Goal: Check status: Check status

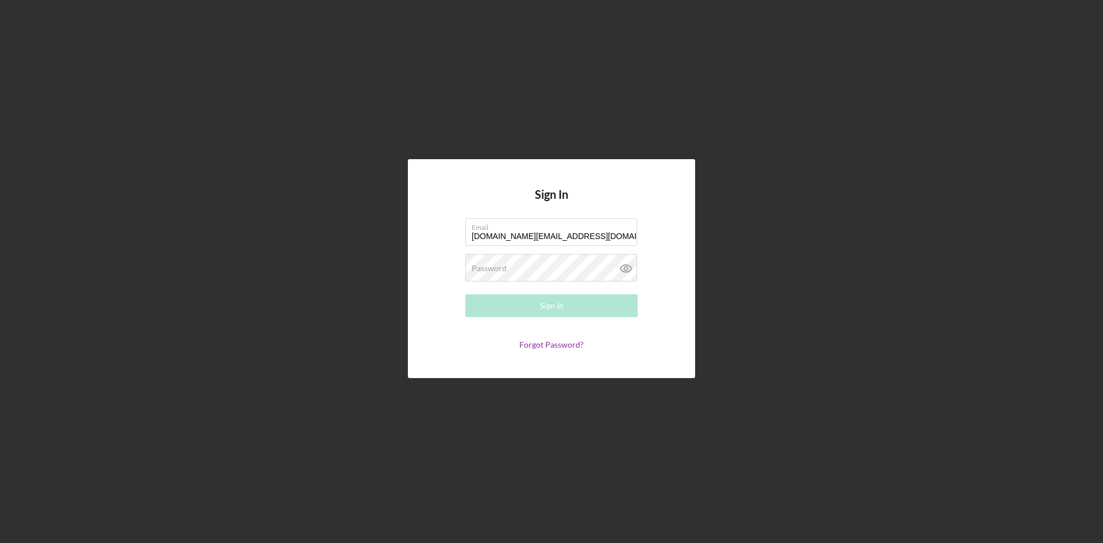
type input "all.n.one.globalservices.va@gmail.com"
click at [1071, 64] on div "Sign In Email all.n.one.globalservices.va@gmail.com Password Required Sign In F…" at bounding box center [552, 268] width 1092 height 537
click at [466, 294] on button "Sign In" at bounding box center [552, 305] width 172 height 23
drag, startPoint x: 614, startPoint y: 237, endPoint x: 452, endPoint y: 232, distance: 162.2
click at [452, 232] on form "Email all.n.one.globalservices.va@gmail.com Password Sign In Forgot Password?" at bounding box center [552, 283] width 230 height 131
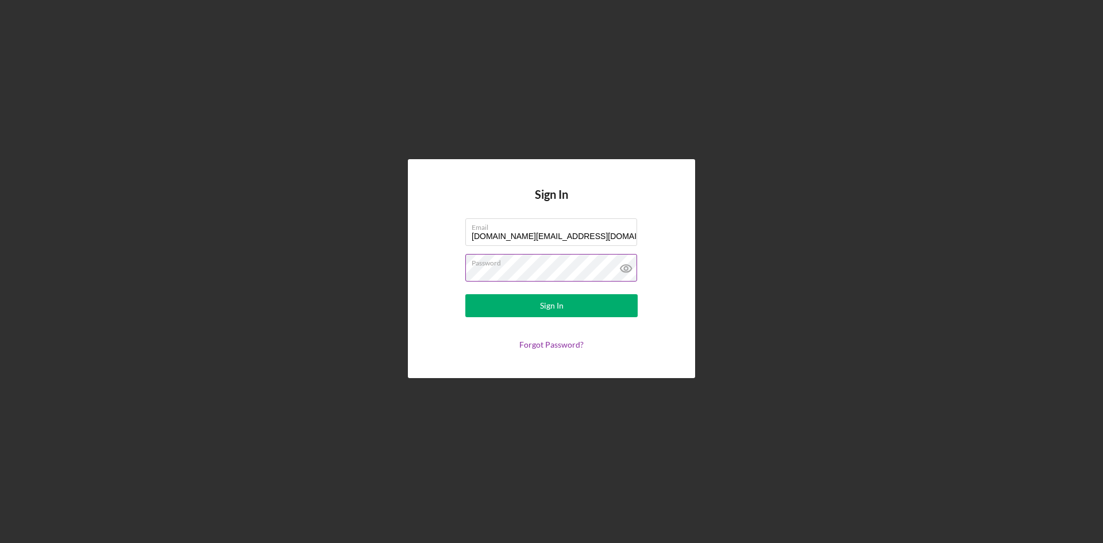
click at [625, 271] on icon at bounding box center [626, 268] width 29 height 29
click at [554, 311] on div "Sign In" at bounding box center [552, 305] width 24 height 23
type input "t"
type input "coltealmlm@gmail.com"
click at [466, 294] on button "Sign In" at bounding box center [552, 305] width 172 height 23
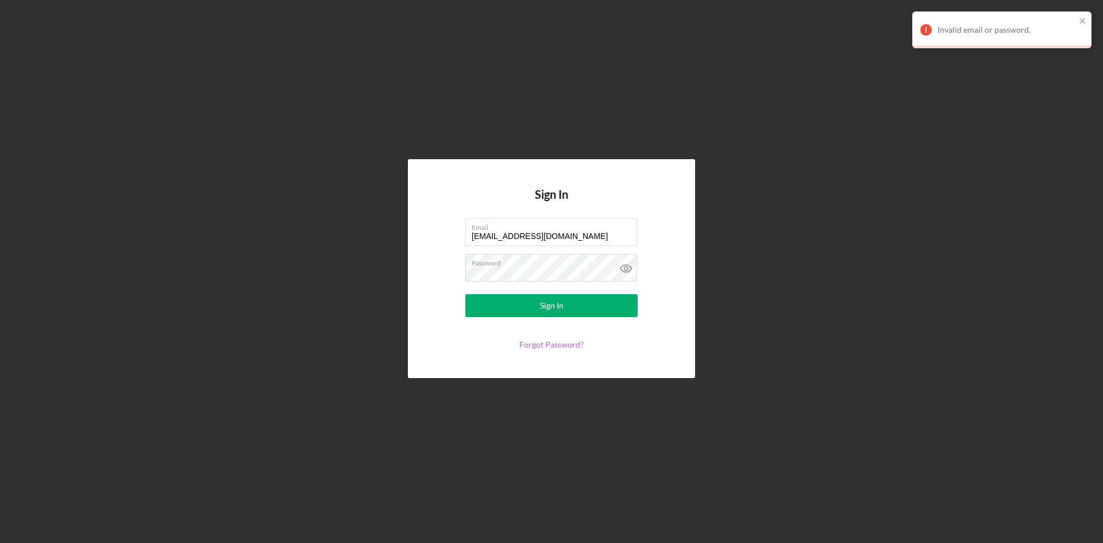
click at [564, 344] on link "Forgot Password?" at bounding box center [552, 345] width 64 height 10
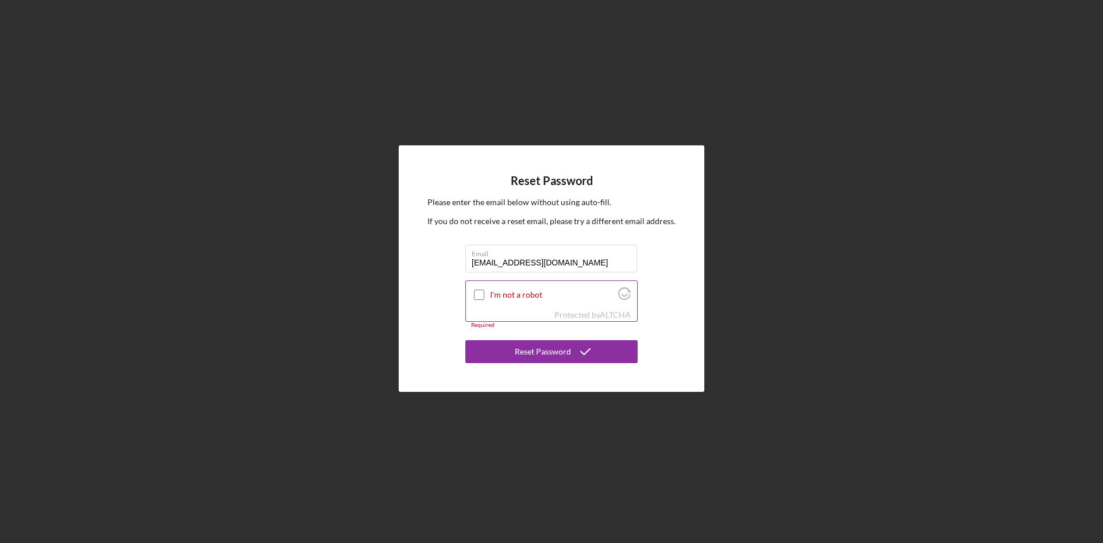
type input "coltealmlm@gmail.com"
click at [475, 291] on input "I'm not a robot" at bounding box center [479, 295] width 10 height 10
checkbox input "true"
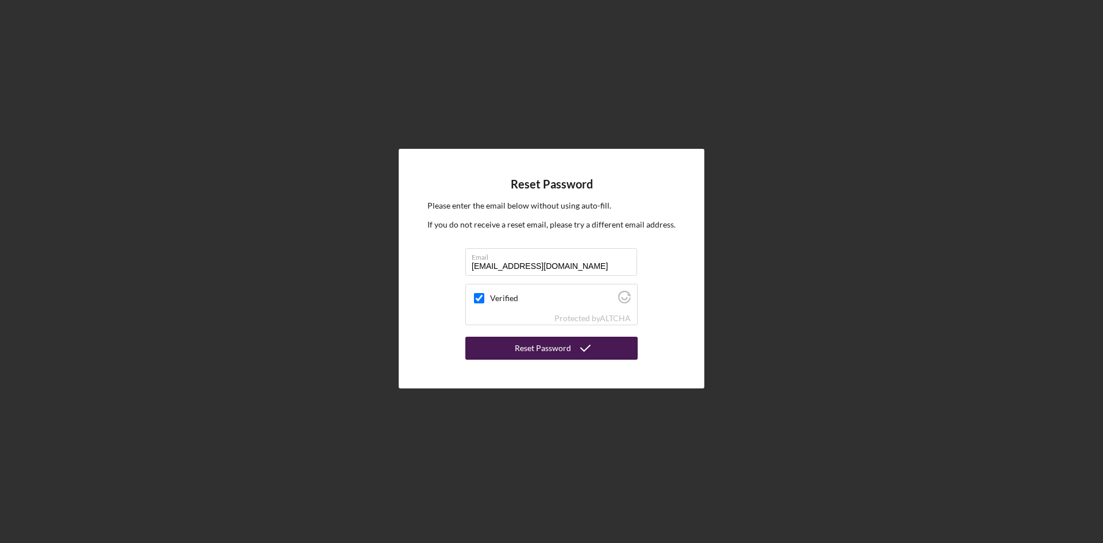
click at [555, 353] on div "Reset Password" at bounding box center [543, 348] width 56 height 23
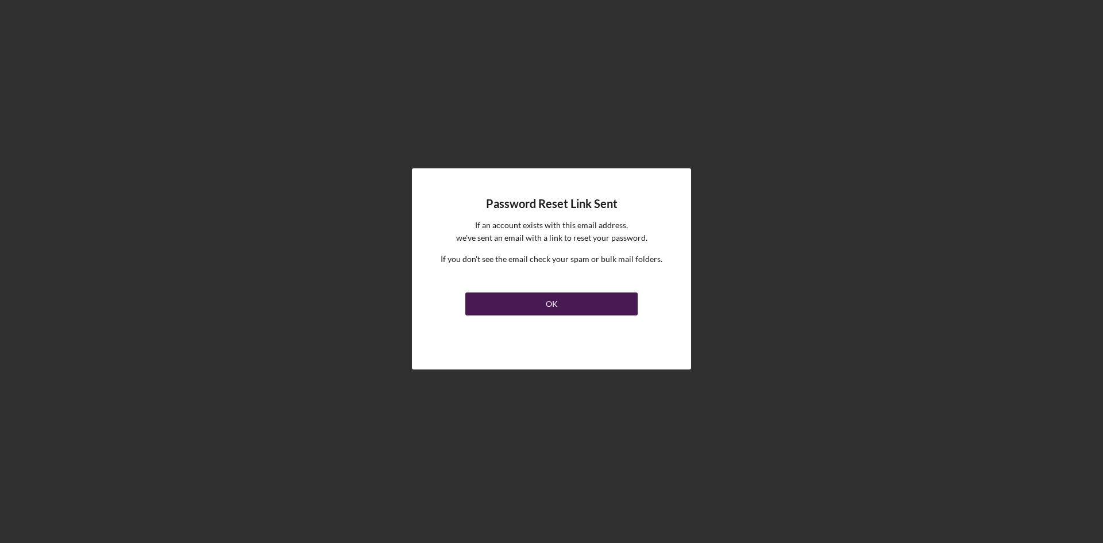
click at [552, 309] on div "OK" at bounding box center [552, 304] width 12 height 23
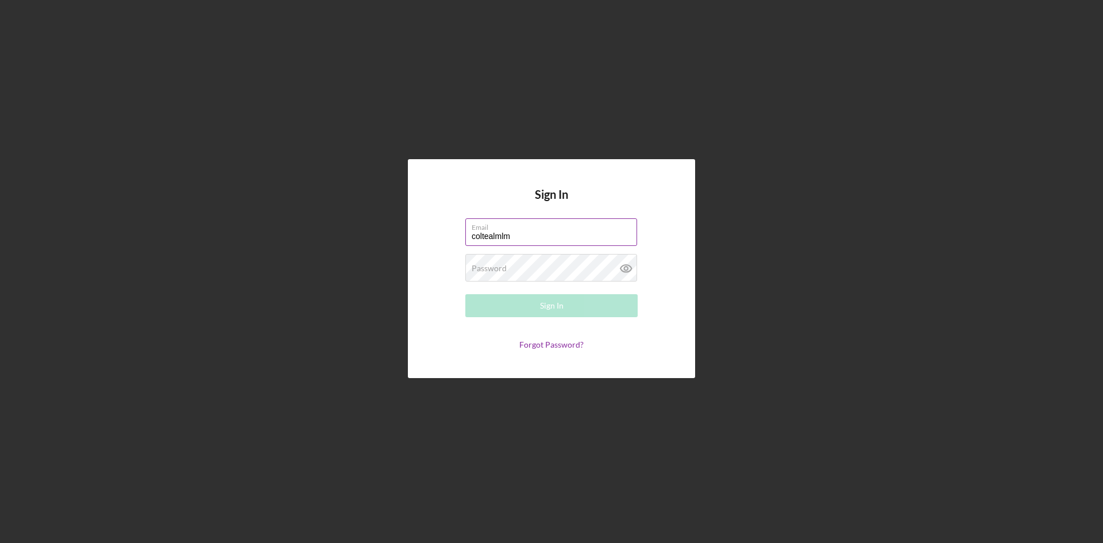
type input "coltealmlm@gmail.com"
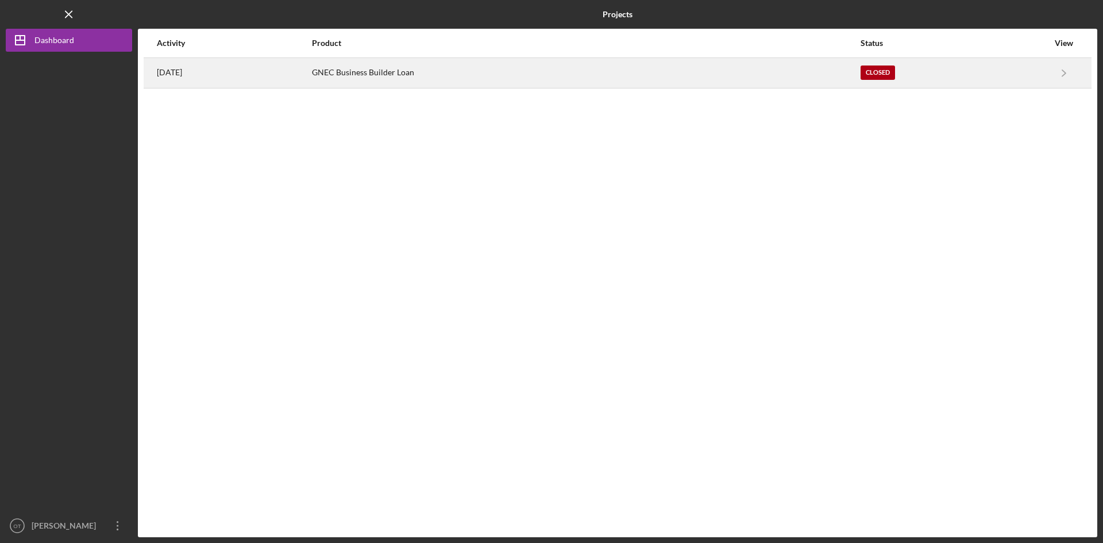
click at [895, 75] on div "Closed" at bounding box center [878, 73] width 34 height 14
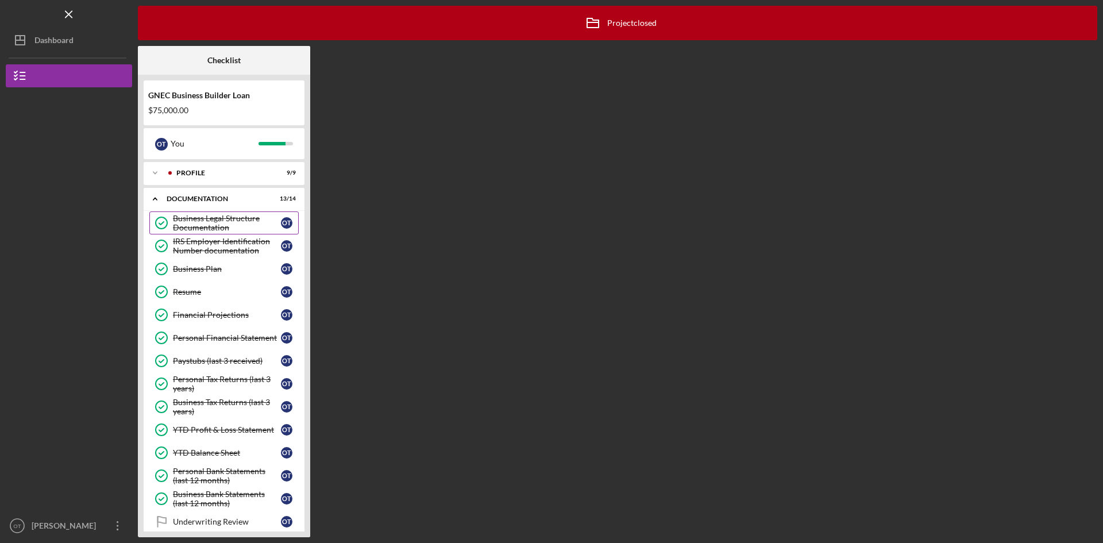
click at [227, 216] on div "Business Legal Structure Documentation" at bounding box center [227, 223] width 108 height 18
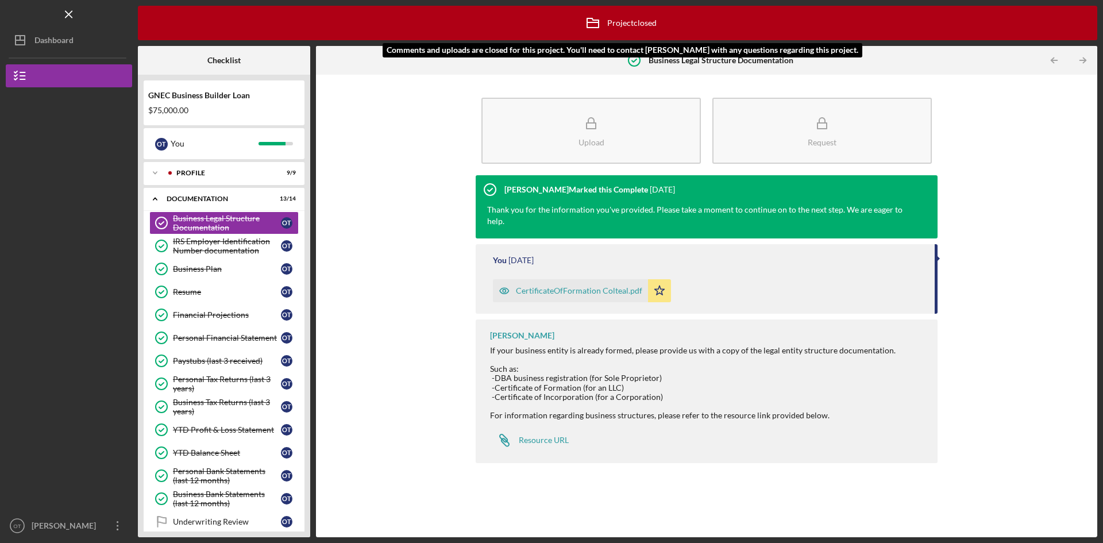
click at [611, 21] on div "Icon/Archived Project closed Icon/Info" at bounding box center [618, 23] width 78 height 29
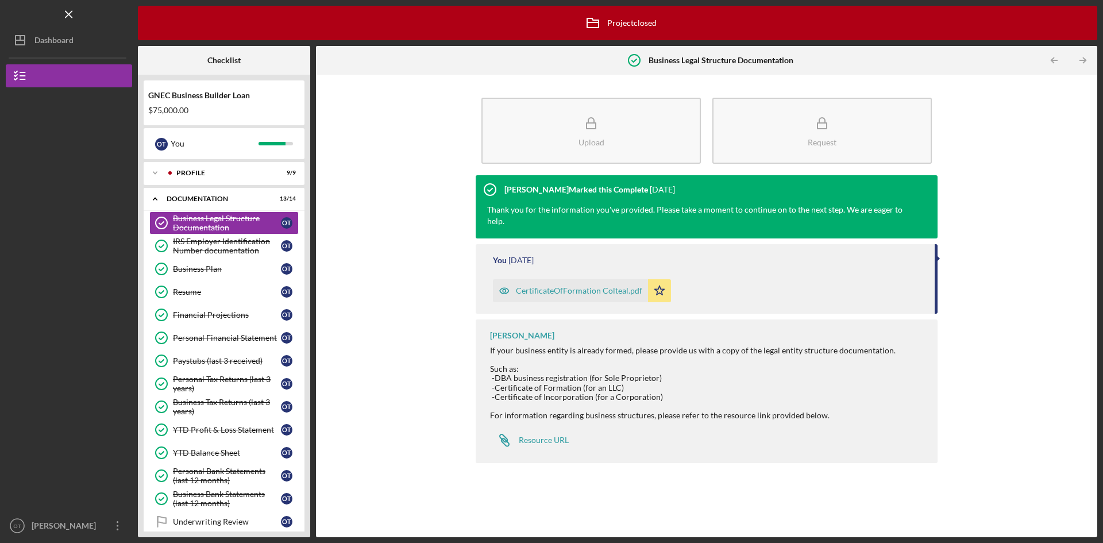
click at [900, 263] on div "You 2 years ago" at bounding box center [708, 260] width 430 height 9
click at [608, 288] on div "CertificateOfFormation Colteal.pdf" at bounding box center [579, 290] width 126 height 9
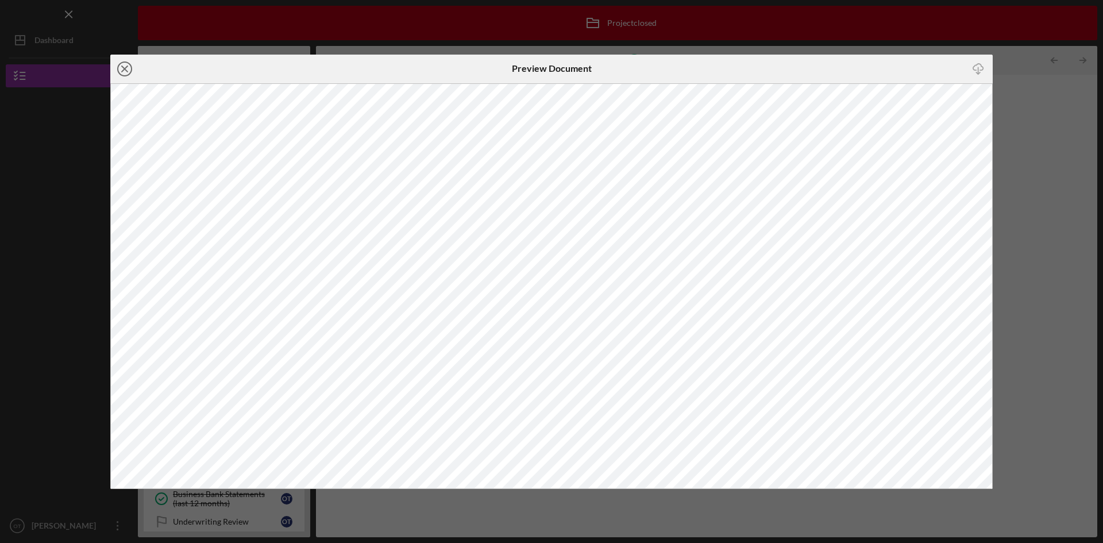
click at [122, 72] on icon "Icon/Close" at bounding box center [124, 69] width 29 height 29
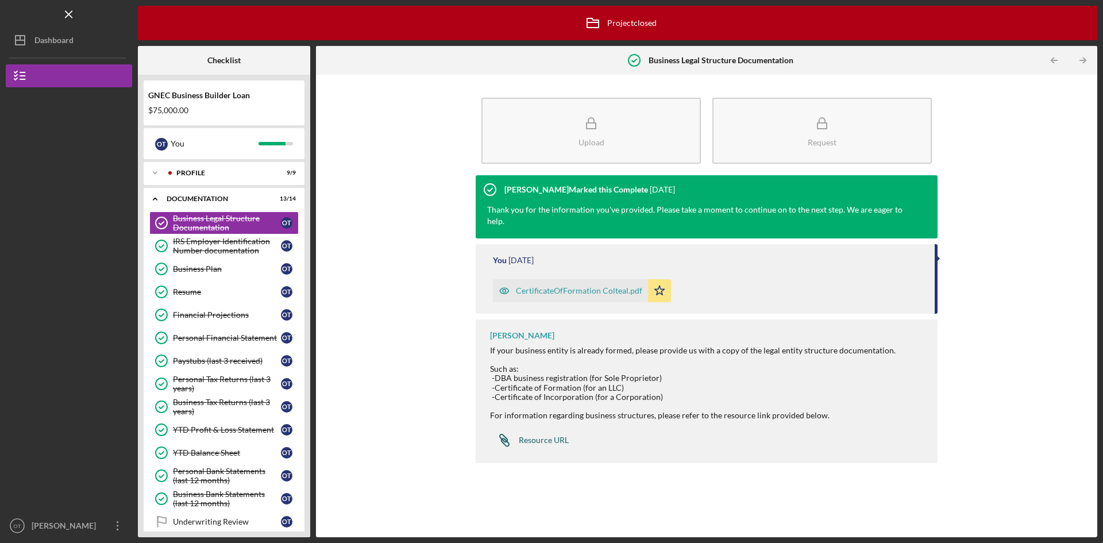
click at [556, 443] on div "Resource URL" at bounding box center [544, 440] width 50 height 9
click at [172, 172] on div at bounding box center [170, 173] width 7 height 7
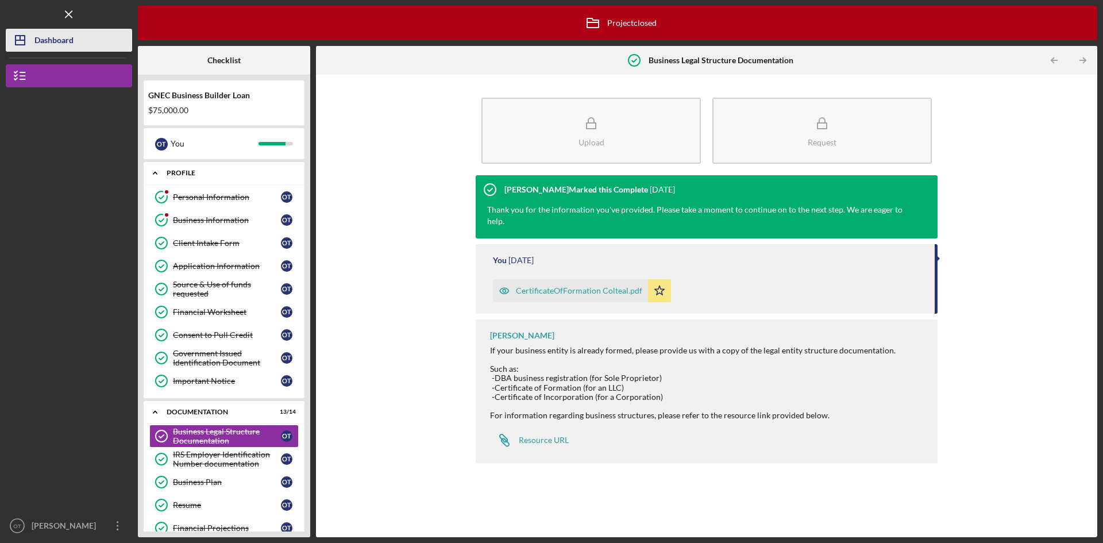
click at [37, 39] on div "Dashboard" at bounding box center [53, 42] width 39 height 26
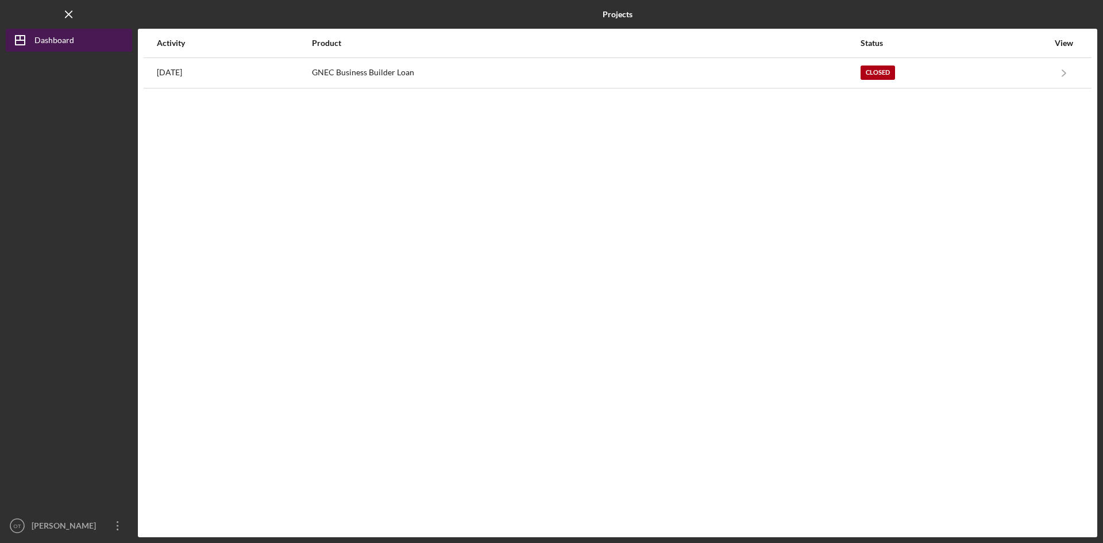
click at [27, 41] on icon "Icon/Dashboard" at bounding box center [20, 40] width 29 height 29
click at [16, 40] on line "button" at bounding box center [20, 40] width 9 height 0
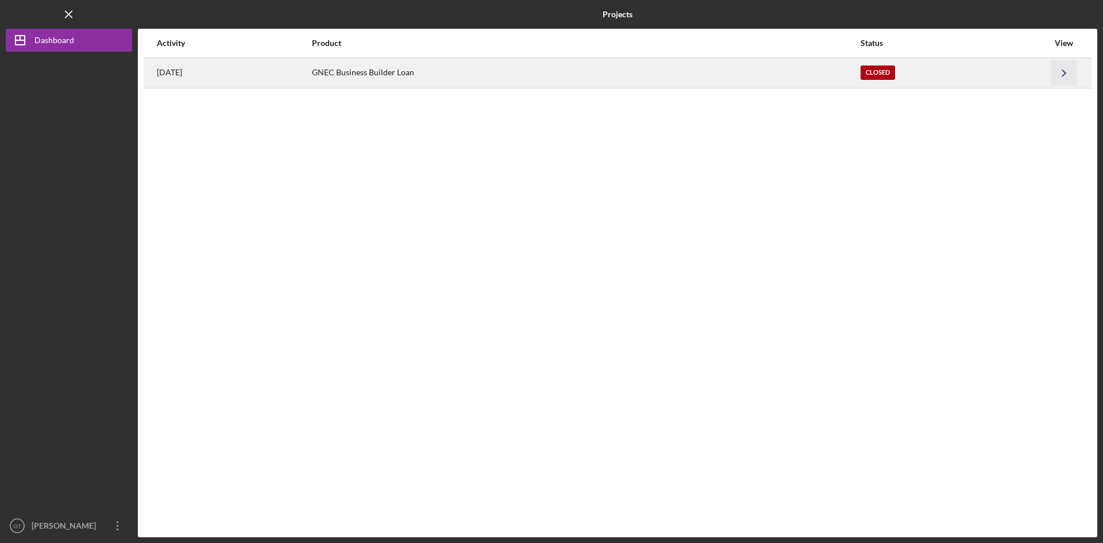
click at [1072, 75] on icon "Icon/Navigate" at bounding box center [1065, 73] width 26 height 26
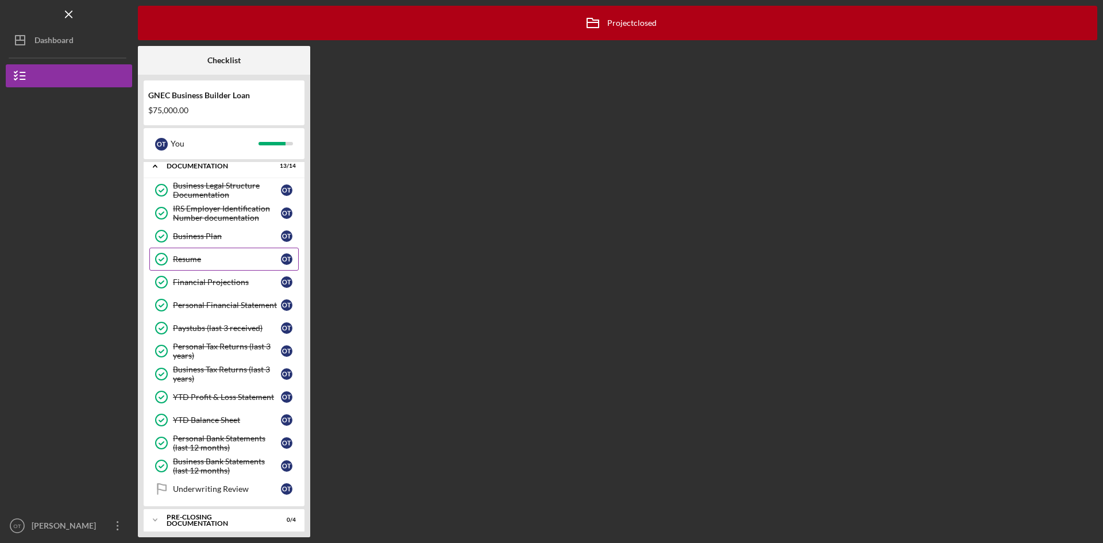
scroll to position [65, 0]
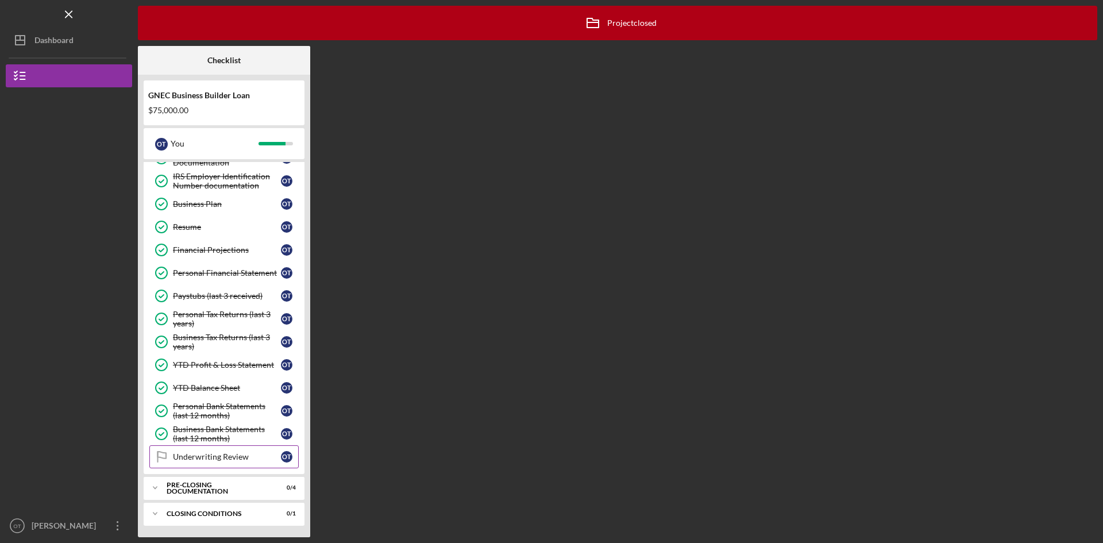
click at [230, 461] on div "Underwriting Review" at bounding box center [227, 456] width 108 height 9
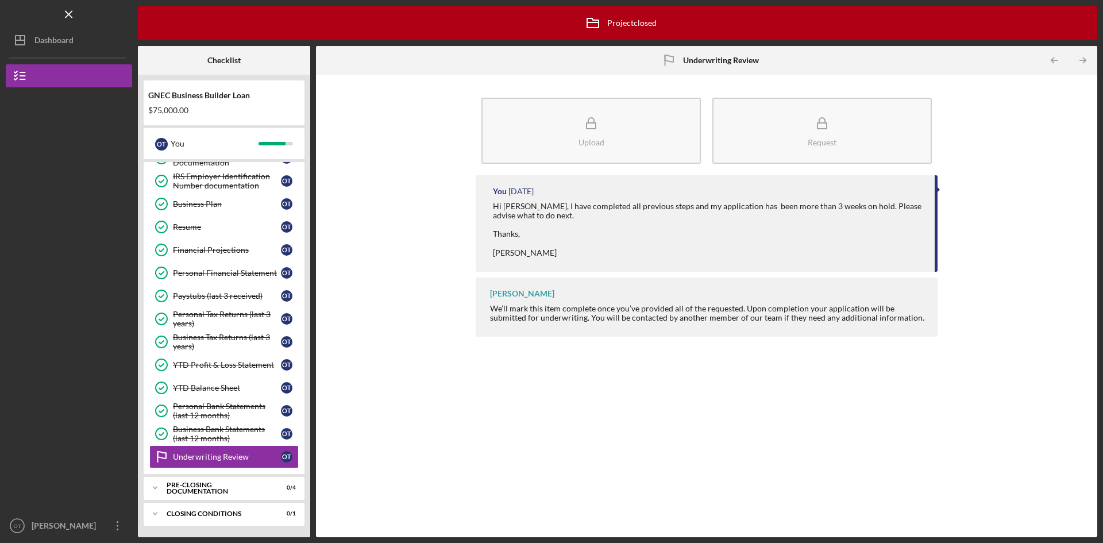
click at [699, 416] on div "You 2 years ago Hi Vincent, I have completed all previous steps and my applicat…" at bounding box center [707, 347] width 462 height 345
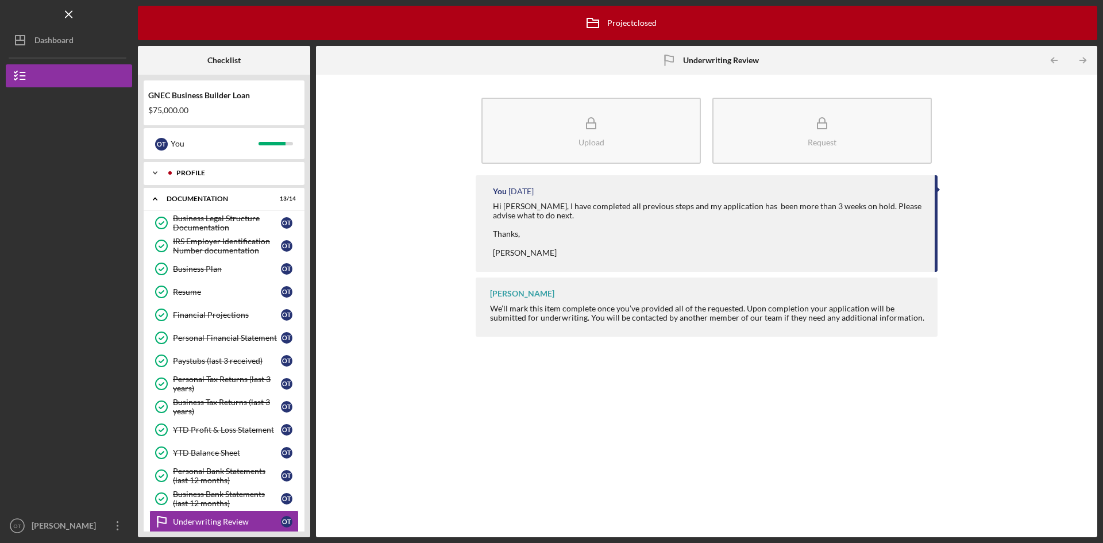
click at [201, 174] on div "Profile" at bounding box center [233, 173] width 114 height 7
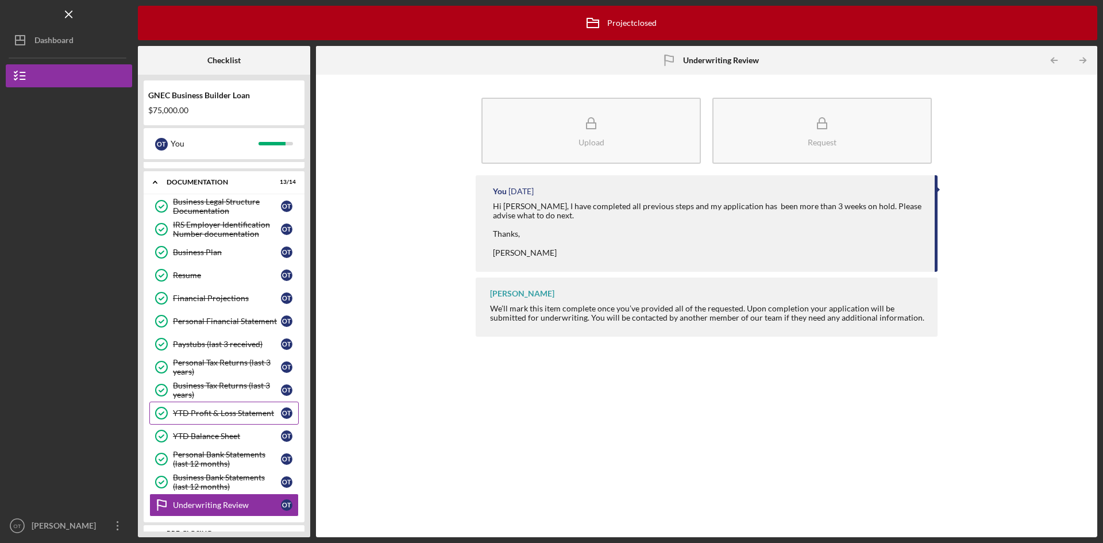
scroll to position [278, 0]
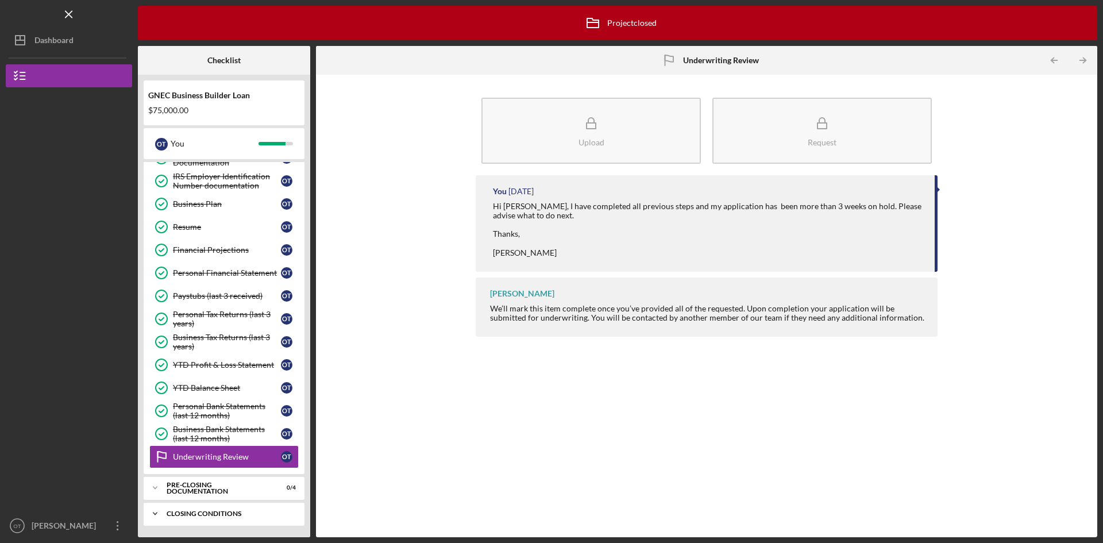
click at [221, 513] on div "Closing Conditions" at bounding box center [229, 513] width 124 height 7
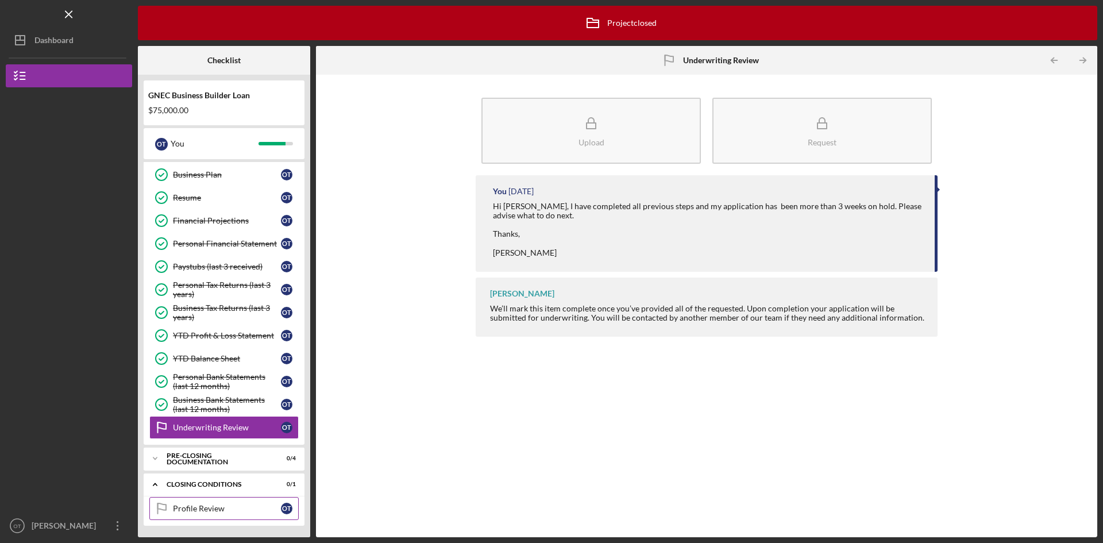
click at [224, 507] on div "Profile Review" at bounding box center [227, 508] width 108 height 9
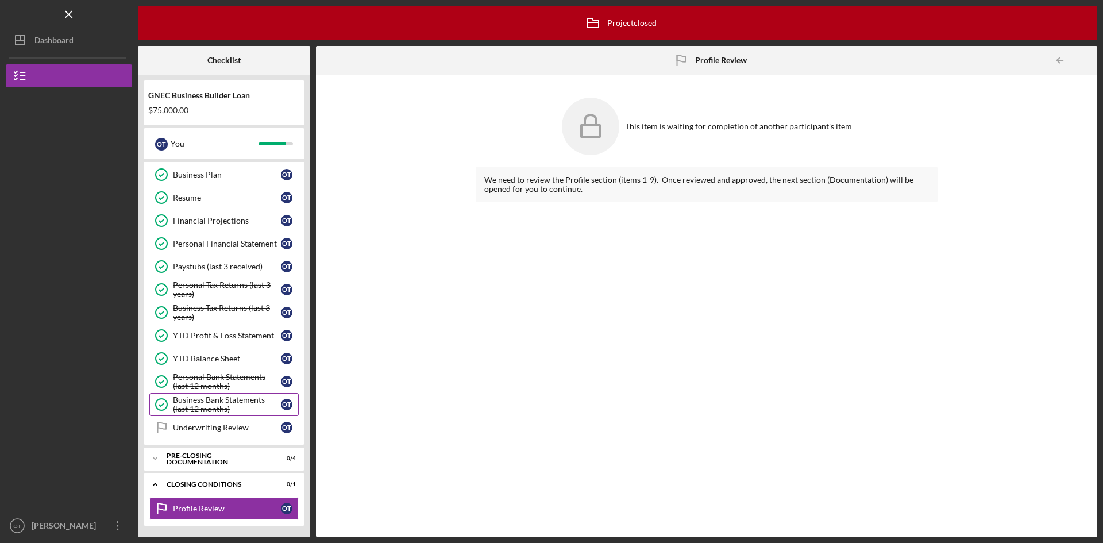
click at [230, 400] on div "Business Bank Statements (last 12 months)" at bounding box center [227, 404] width 108 height 18
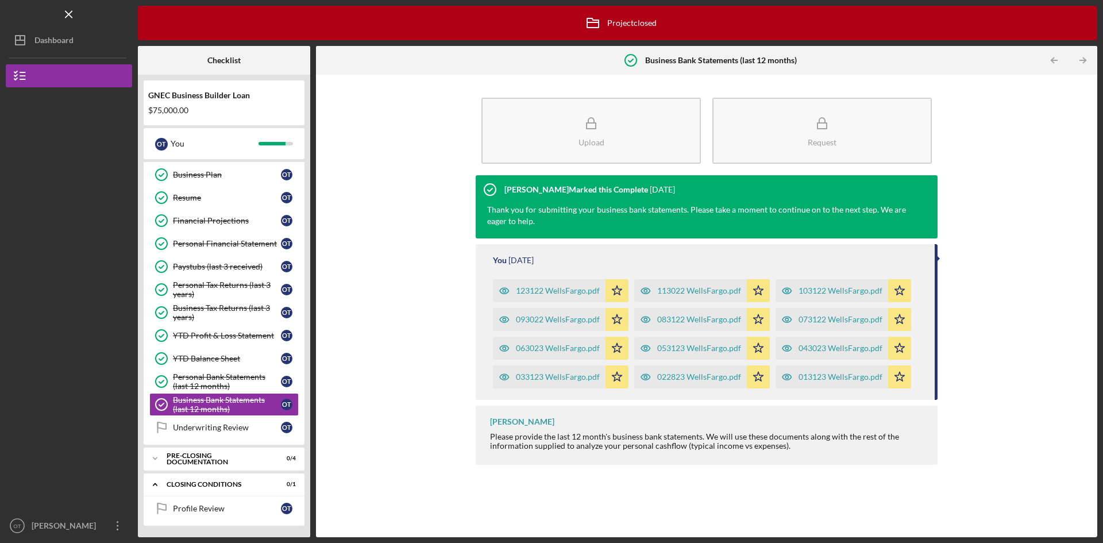
drag, startPoint x: 943, startPoint y: 274, endPoint x: 952, endPoint y: 274, distance: 9.2
click at [943, 274] on div "Upload Request Vincent Tanner Marked this Complete 2 years ago Thank you for su…" at bounding box center [707, 305] width 770 height 451
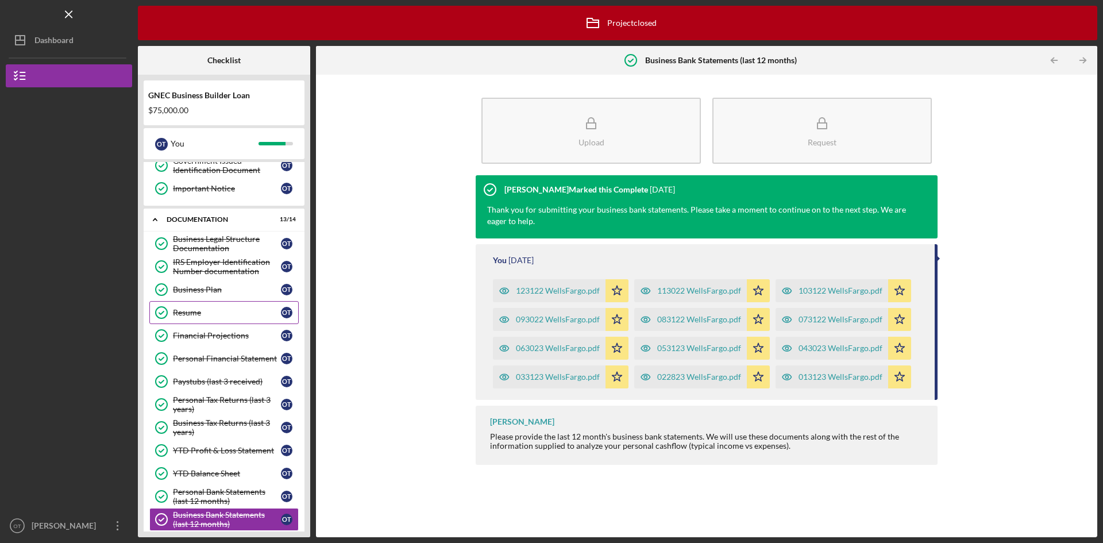
scroll to position [250, 0]
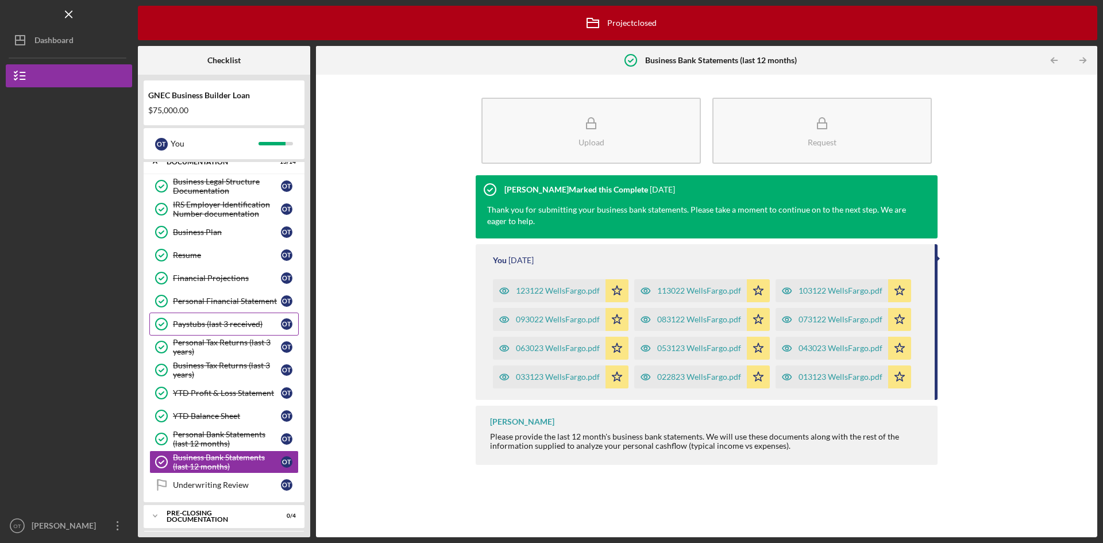
click at [240, 323] on div "Paystubs (last 3 received)" at bounding box center [227, 324] width 108 height 9
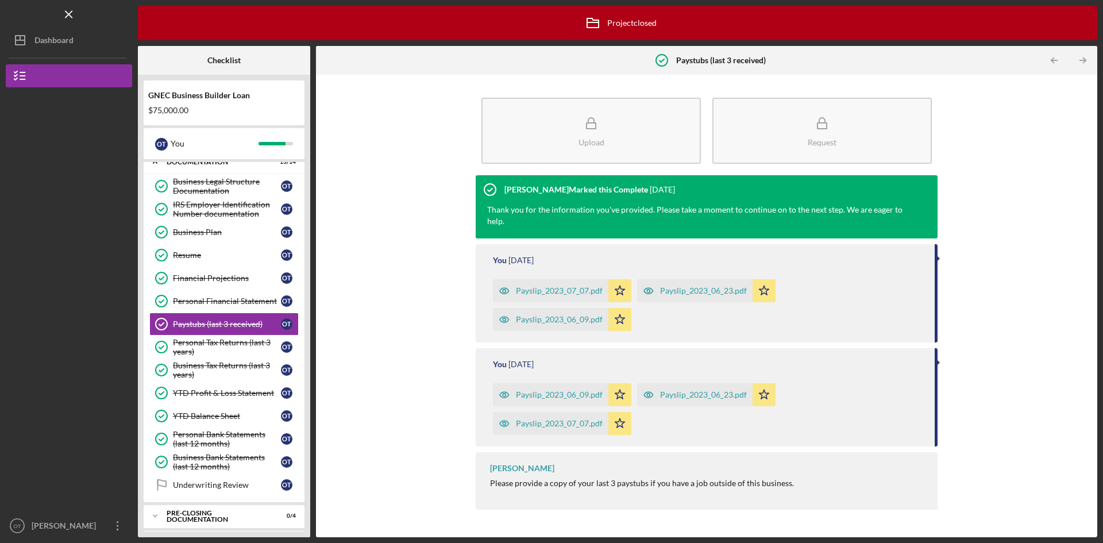
click at [558, 290] on div "Payslip_2023_07_07.pdf" at bounding box center [559, 290] width 87 height 9
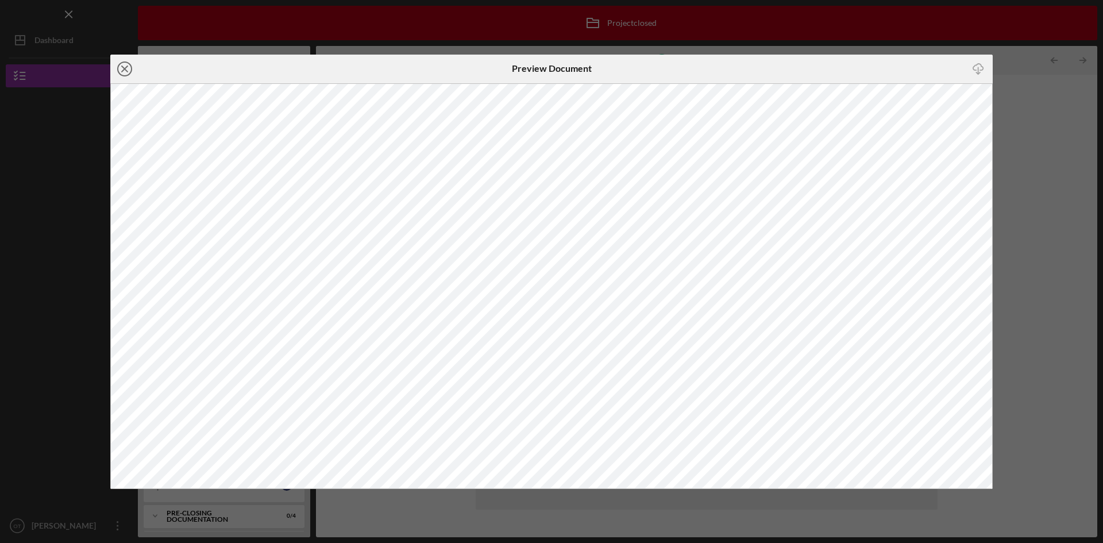
click at [128, 71] on icon "Icon/Close" at bounding box center [124, 69] width 29 height 29
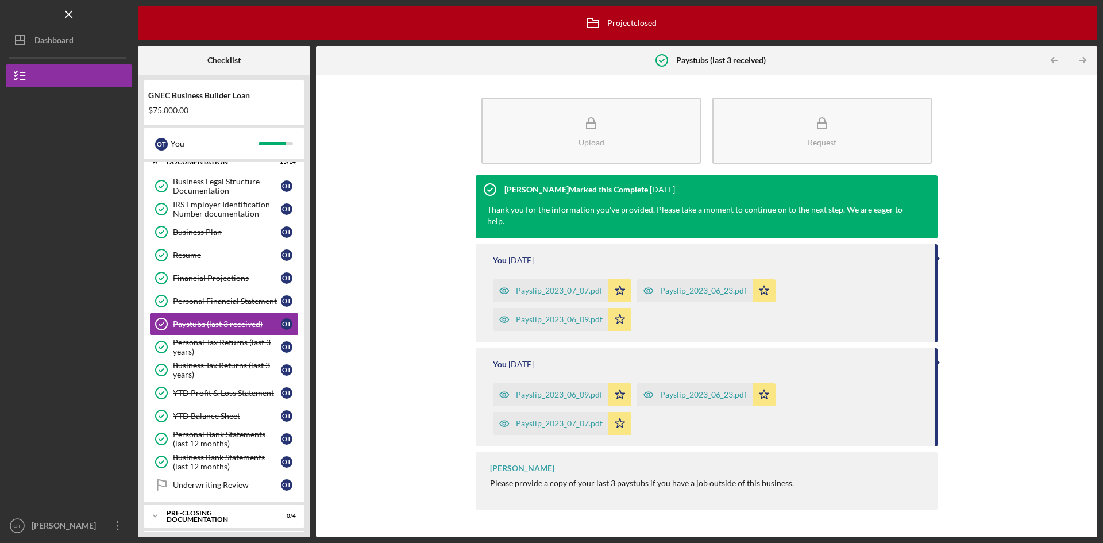
click at [1061, 371] on div "Upload Request Vincent Tanner Marked this Complete 2 years ago Thank you for th…" at bounding box center [707, 305] width 770 height 451
click at [583, 390] on div "Payslip_2023_06_09.pdf" at bounding box center [559, 394] width 87 height 9
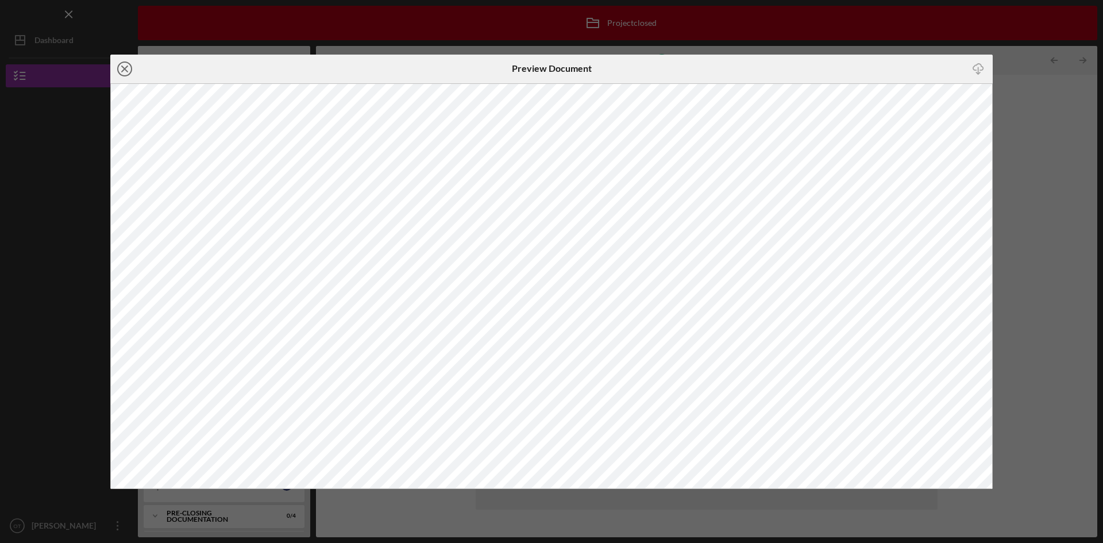
click at [125, 68] on line at bounding box center [125, 69] width 6 height 6
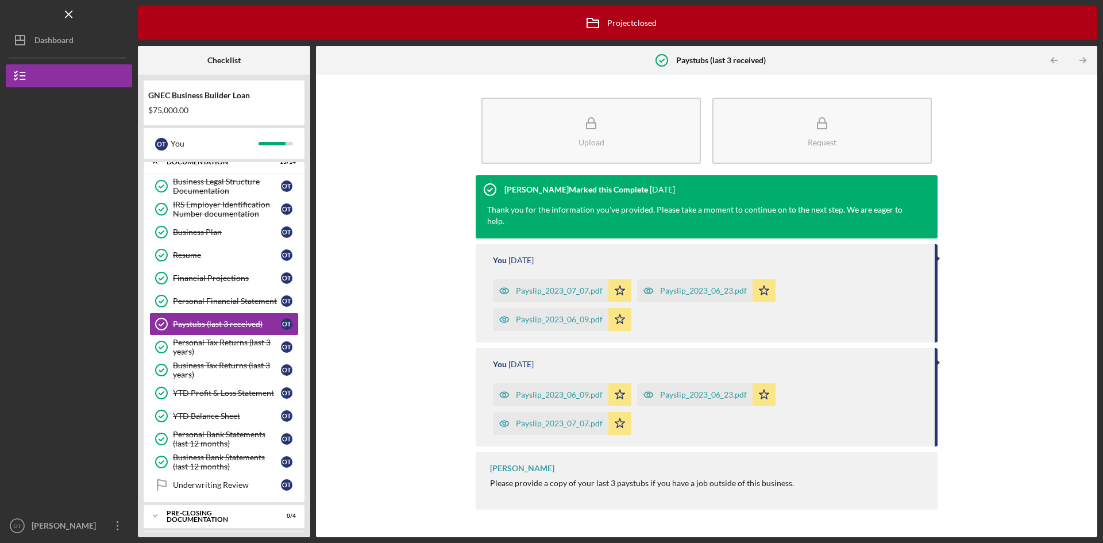
drag, startPoint x: 678, startPoint y: 480, endPoint x: 633, endPoint y: 468, distance: 46.3
click at [676, 480] on div "Vincent Tanner Marked this Complete 2 years ago Thank you for the information y…" at bounding box center [707, 347] width 462 height 345
click at [236, 344] on div "Personal Tax Returns (last 3 years)" at bounding box center [227, 347] width 108 height 18
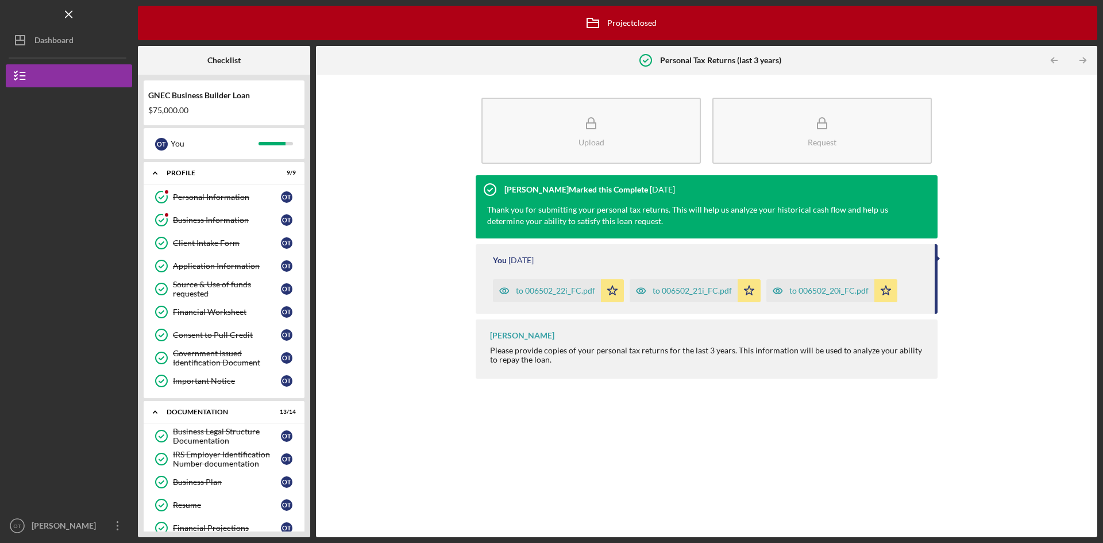
click at [1064, 281] on div "Upload Request Vincent Tanner Marked this Complete 2 years ago Thank you for su…" at bounding box center [707, 305] width 770 height 451
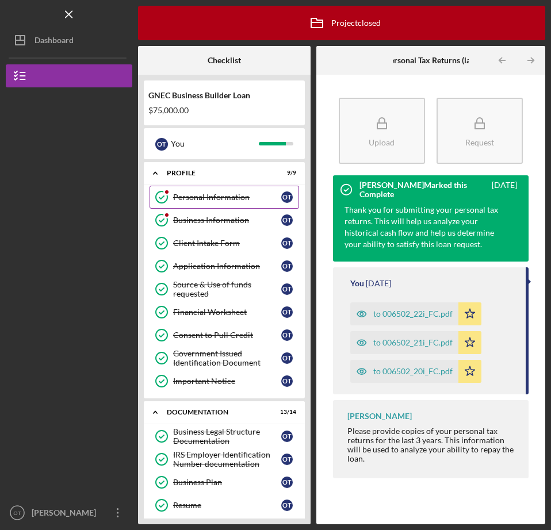
click at [197, 193] on div "Personal Information" at bounding box center [227, 197] width 108 height 9
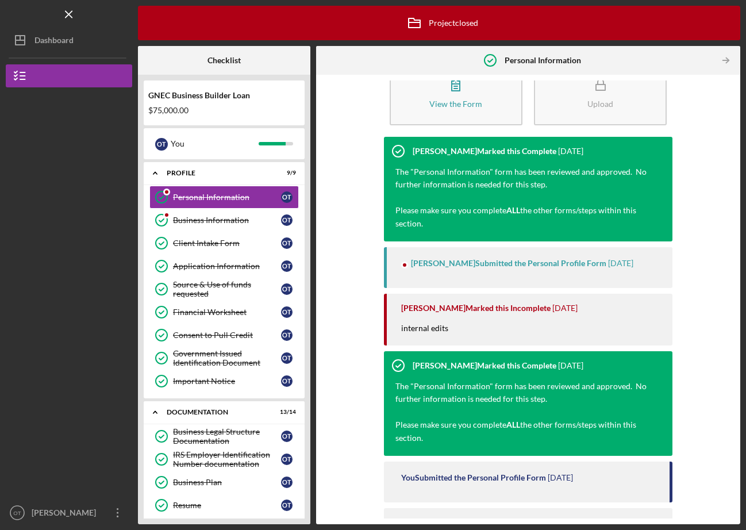
scroll to position [86, 0]
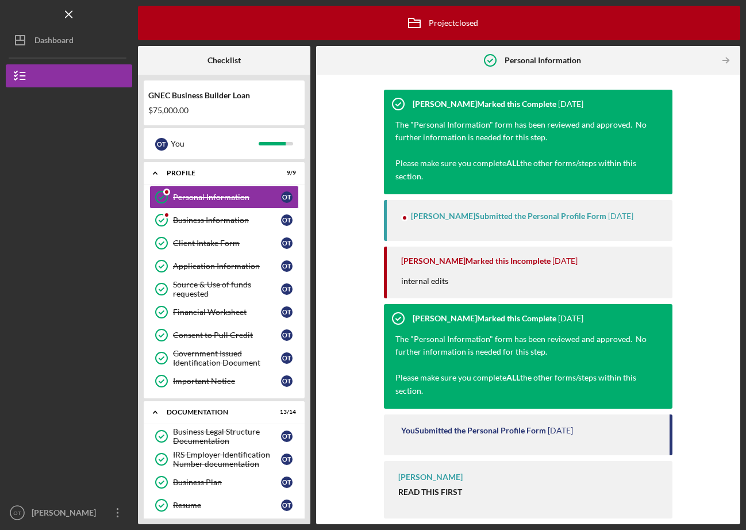
click at [481, 431] on div "You Submitted the Personal Profile Form" at bounding box center [473, 430] width 145 height 9
click at [225, 197] on div "Personal Information" at bounding box center [227, 197] width 108 height 9
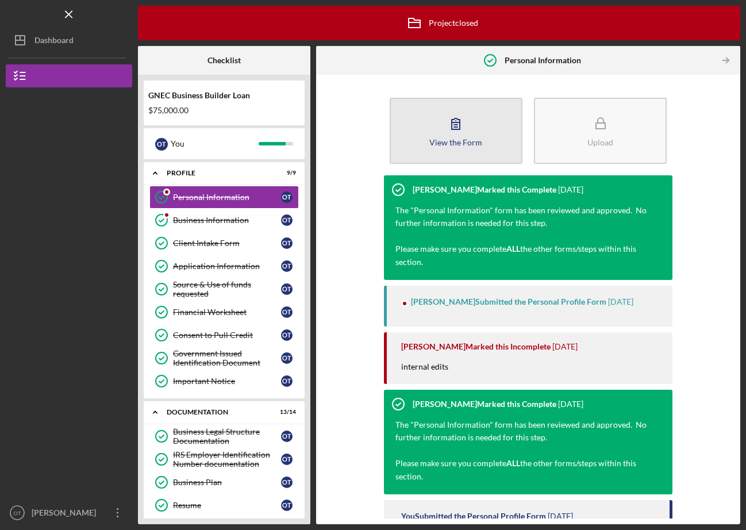
click at [442, 141] on div "View the Form" at bounding box center [455, 142] width 53 height 9
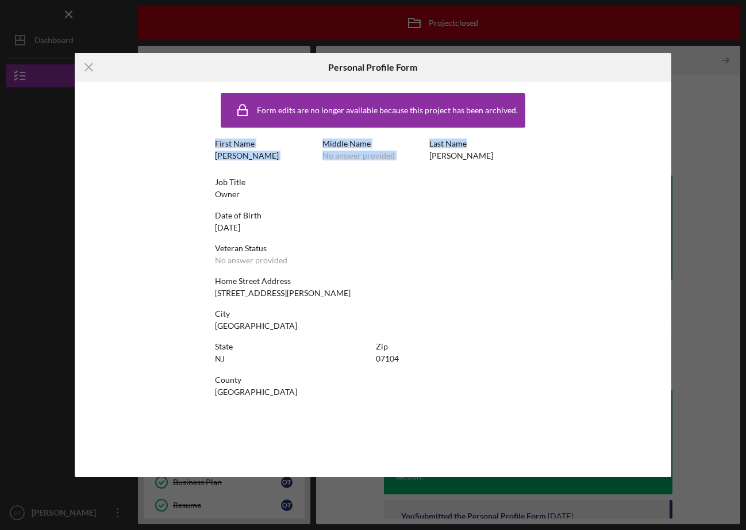
drag, startPoint x: 215, startPoint y: 141, endPoint x: 476, endPoint y: 146, distance: 261.5
click at [476, 146] on div "First Name Omar Middle Name No answer provided Last Name Torres" at bounding box center [373, 155] width 316 height 33
click at [415, 193] on div "Job Title Owner" at bounding box center [373, 188] width 316 height 21
click at [93, 67] on icon "Icon/Menu Close" at bounding box center [89, 67] width 29 height 29
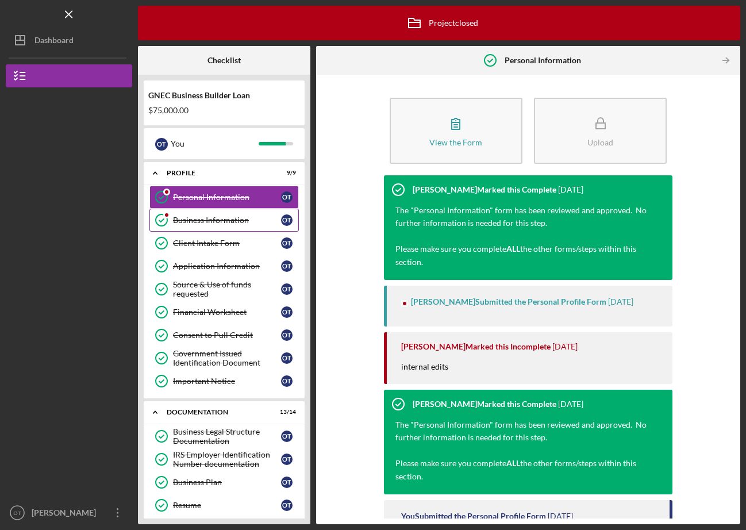
click at [222, 217] on div "Business Information" at bounding box center [227, 220] width 108 height 9
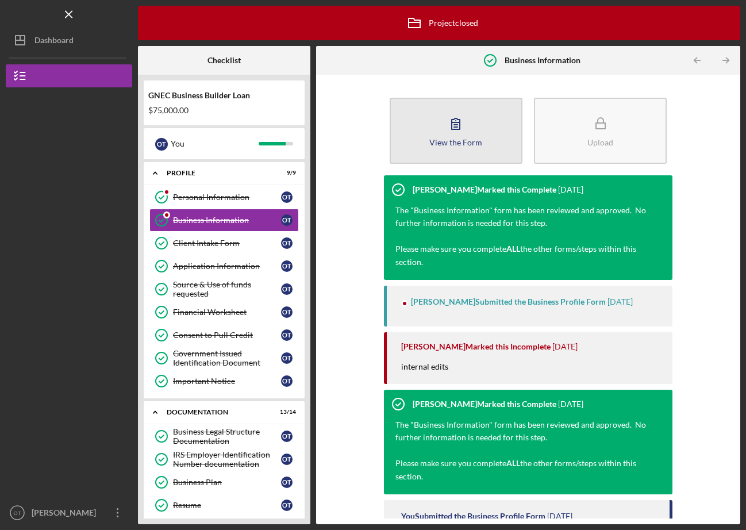
click at [472, 148] on button "View the Form Form" at bounding box center [456, 131] width 133 height 66
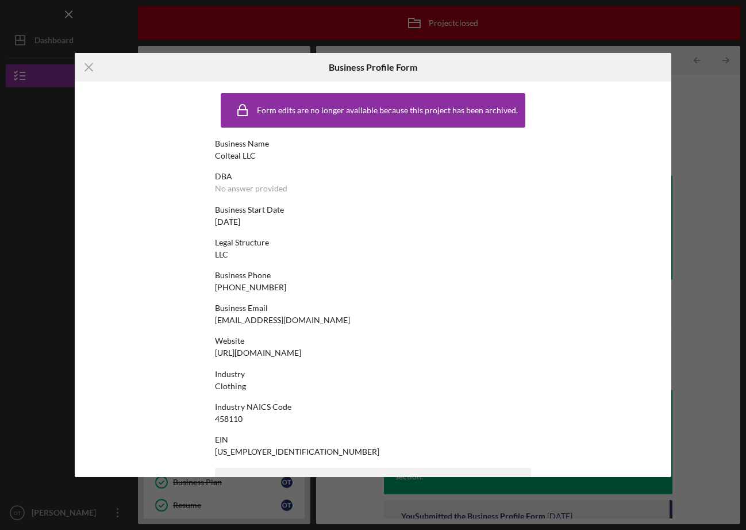
click at [521, 145] on div "Business Name" at bounding box center [373, 143] width 316 height 9
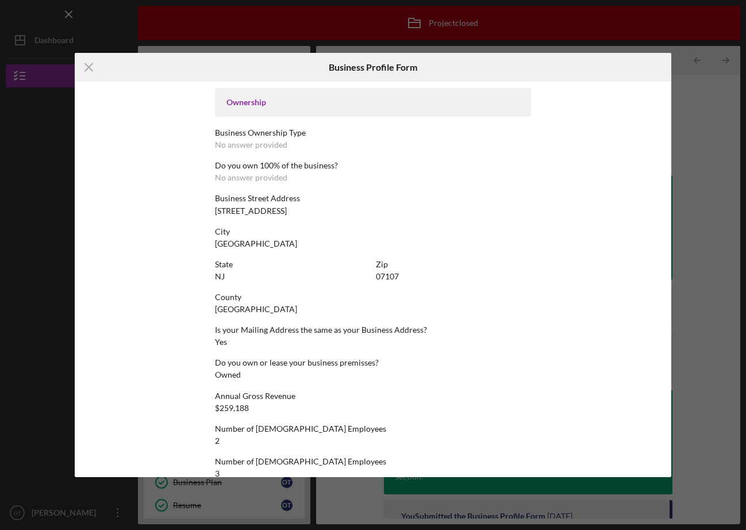
scroll to position [398, 0]
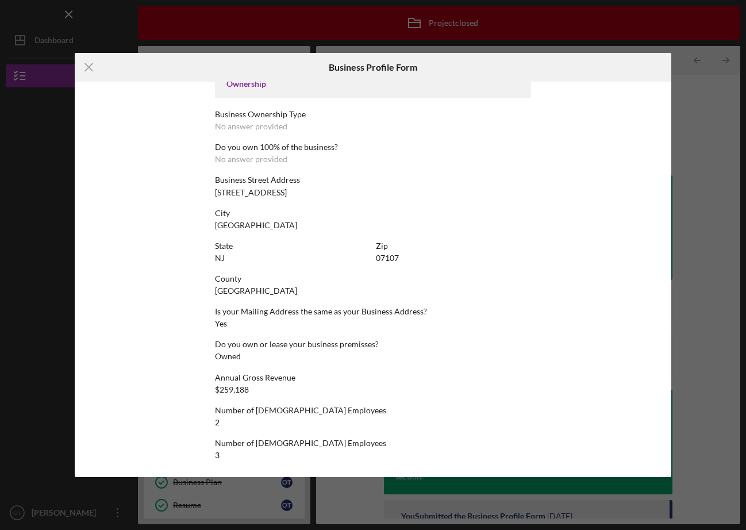
click at [406, 428] on div "Form edits are no longer available because this project has been archived. Busi…" at bounding box center [373, 80] width 316 height 782
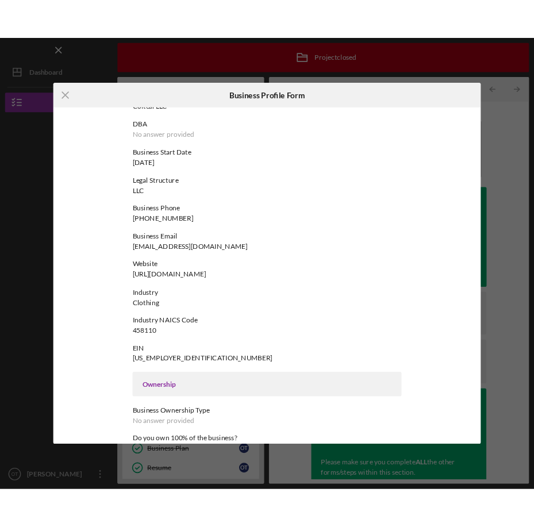
scroll to position [0, 0]
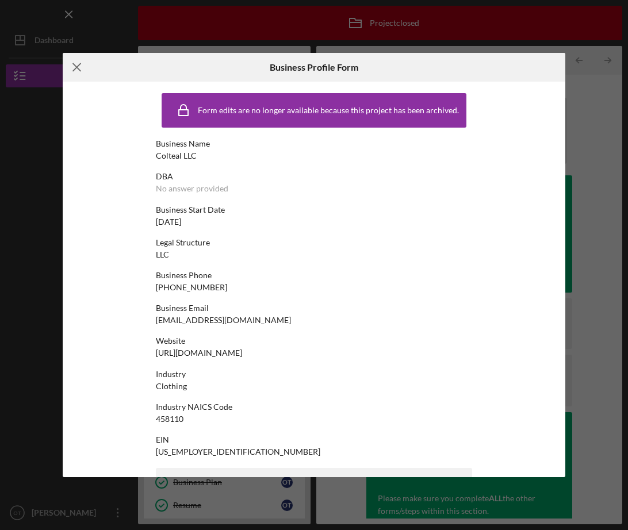
click at [76, 63] on icon "Icon/Menu Close" at bounding box center [77, 67] width 29 height 29
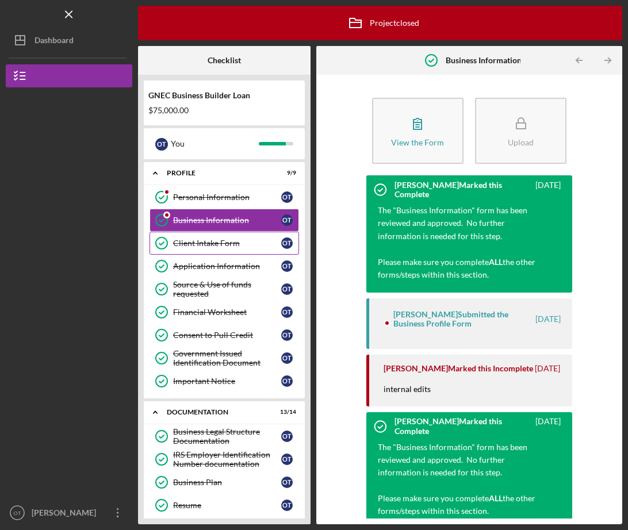
click at [201, 244] on div "Client Intake Form" at bounding box center [227, 243] width 108 height 9
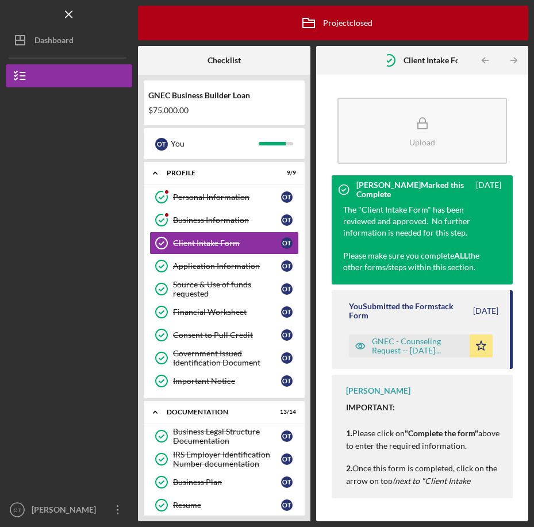
click at [368, 89] on div "Upload Vincent Tanner Marked this Complete 2 years ago The "Client Intake Form"…" at bounding box center [422, 297] width 180 height 435
